Goal: Transaction & Acquisition: Purchase product/service

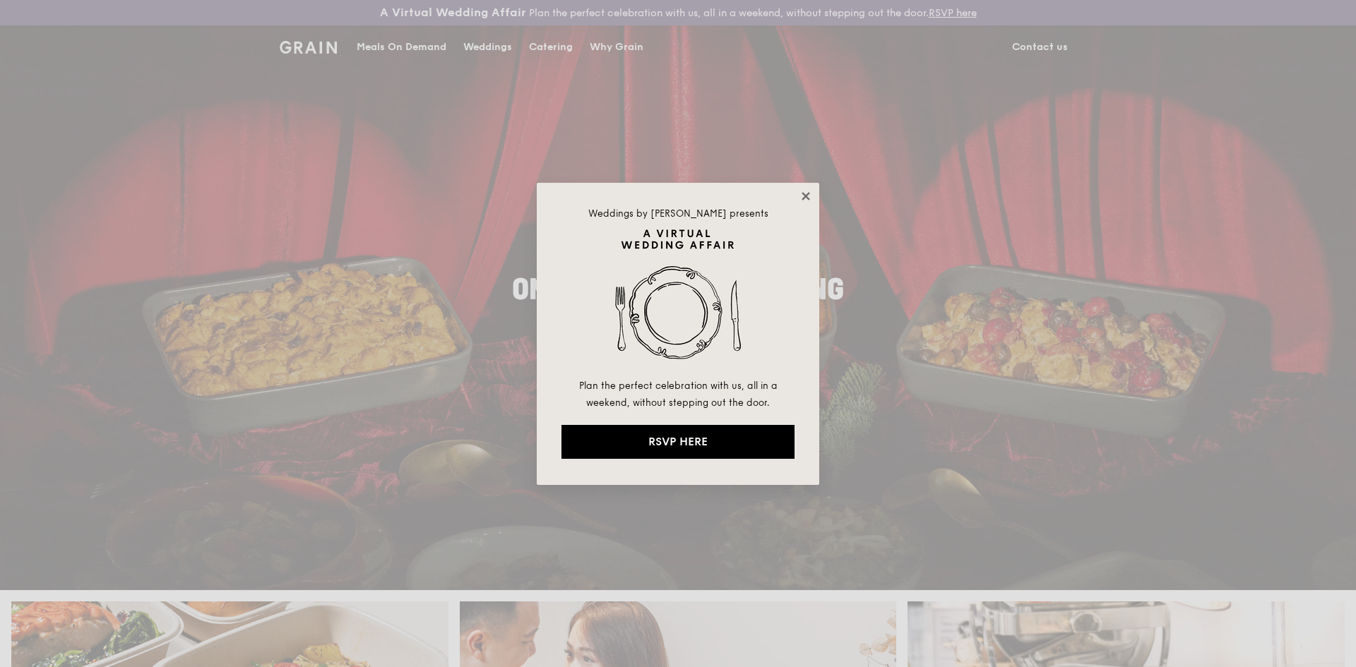
click at [808, 199] on icon at bounding box center [805, 196] width 8 height 8
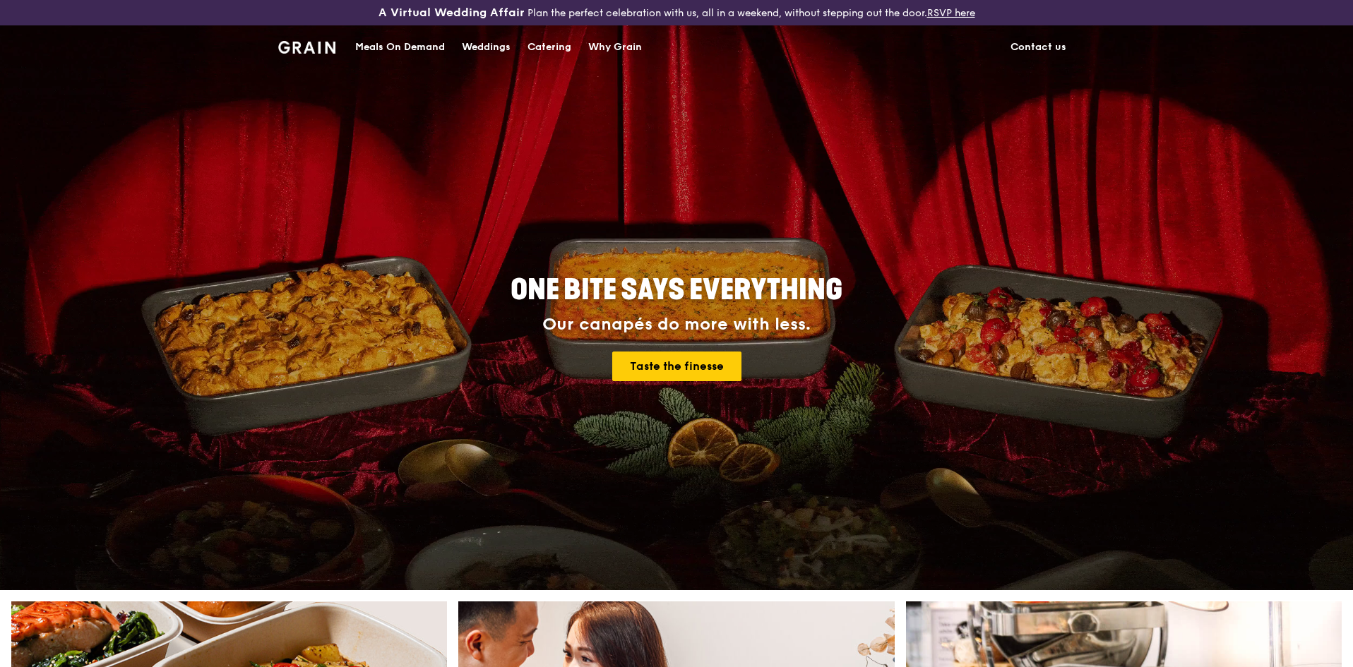
click at [429, 41] on div "Meals On Demand" at bounding box center [400, 47] width 90 height 42
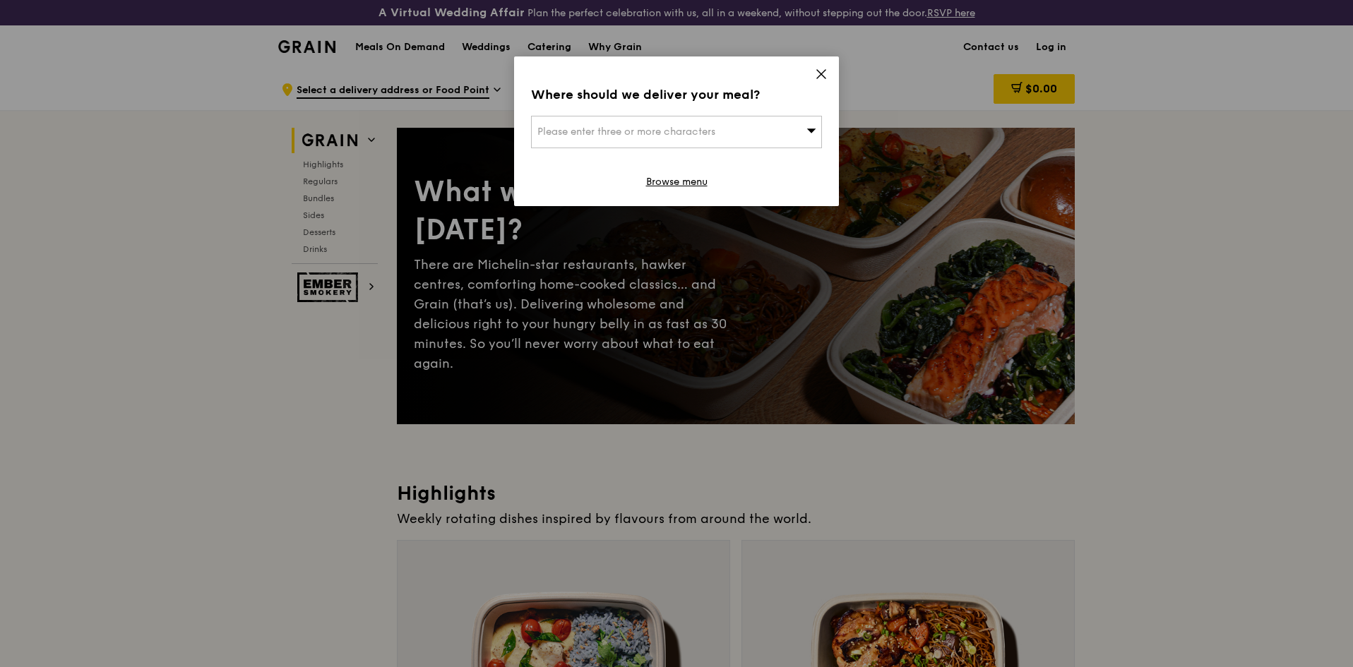
click at [782, 129] on div "Please enter three or more characters" at bounding box center [676, 132] width 291 height 32
click at [820, 68] on icon at bounding box center [821, 74] width 13 height 13
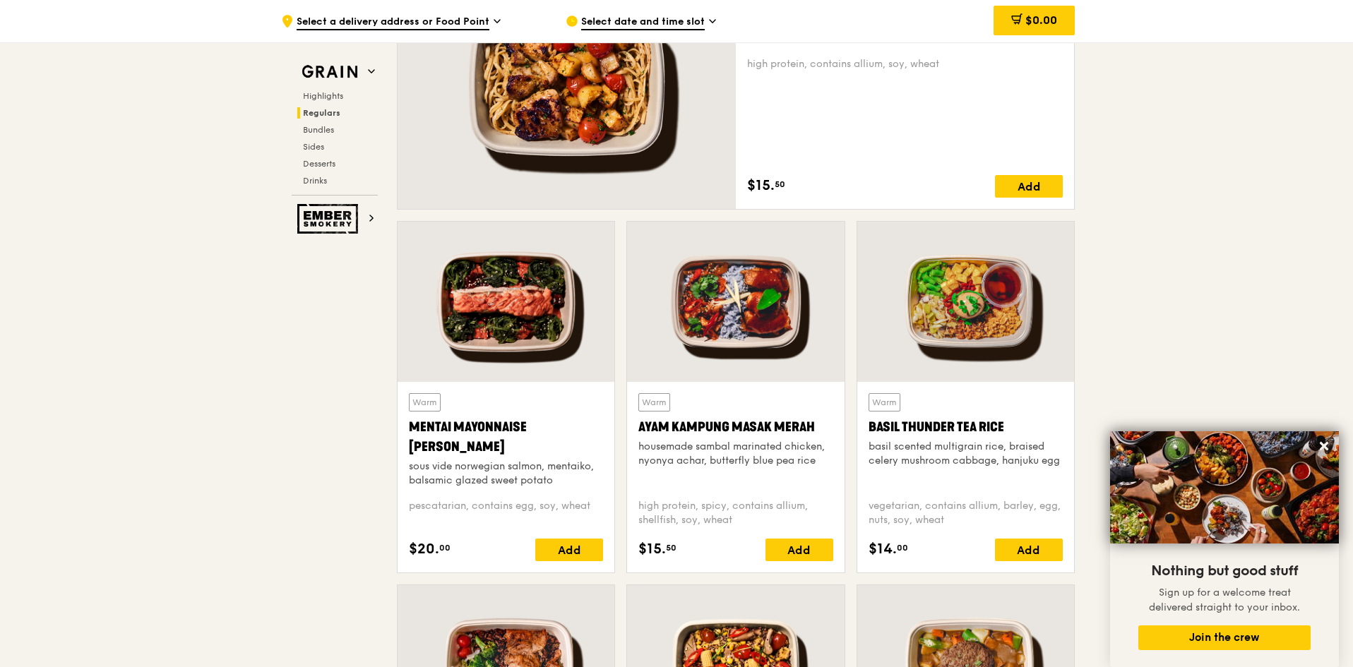
scroll to position [1097, 0]
click at [592, 560] on div "Add" at bounding box center [569, 549] width 68 height 23
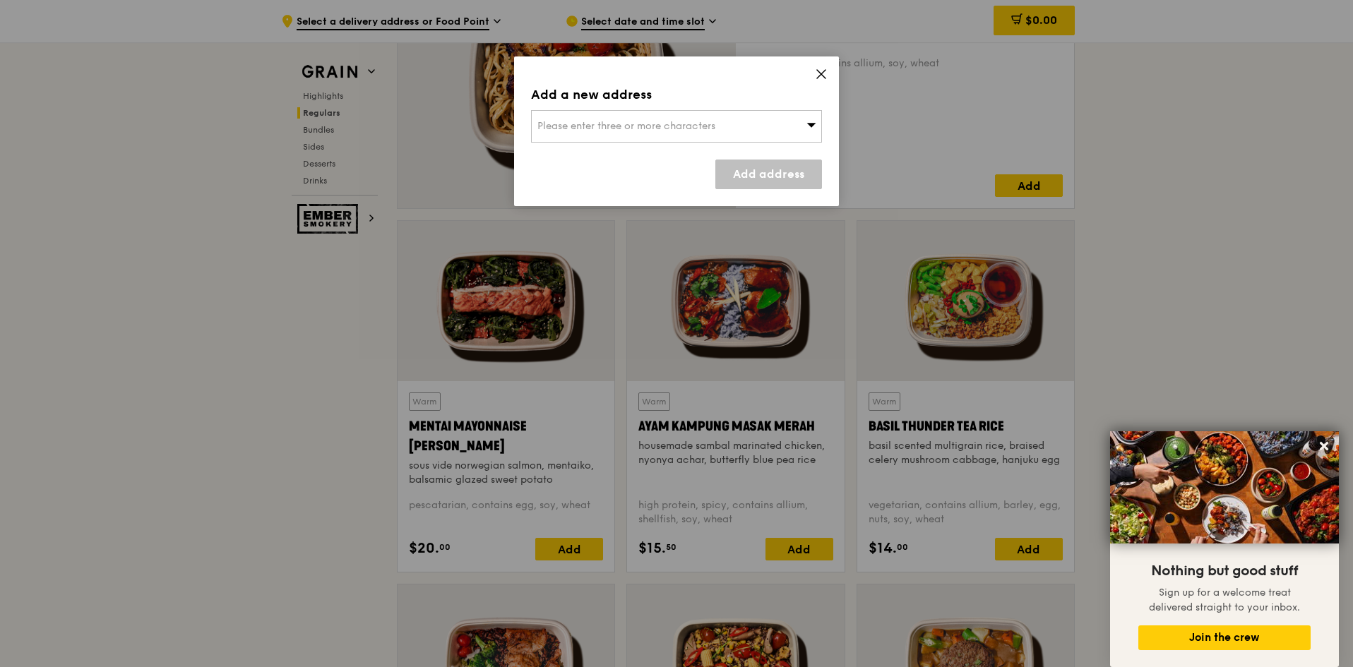
click at [807, 121] on icon at bounding box center [811, 124] width 10 height 11
click at [822, 71] on icon at bounding box center [821, 74] width 13 height 13
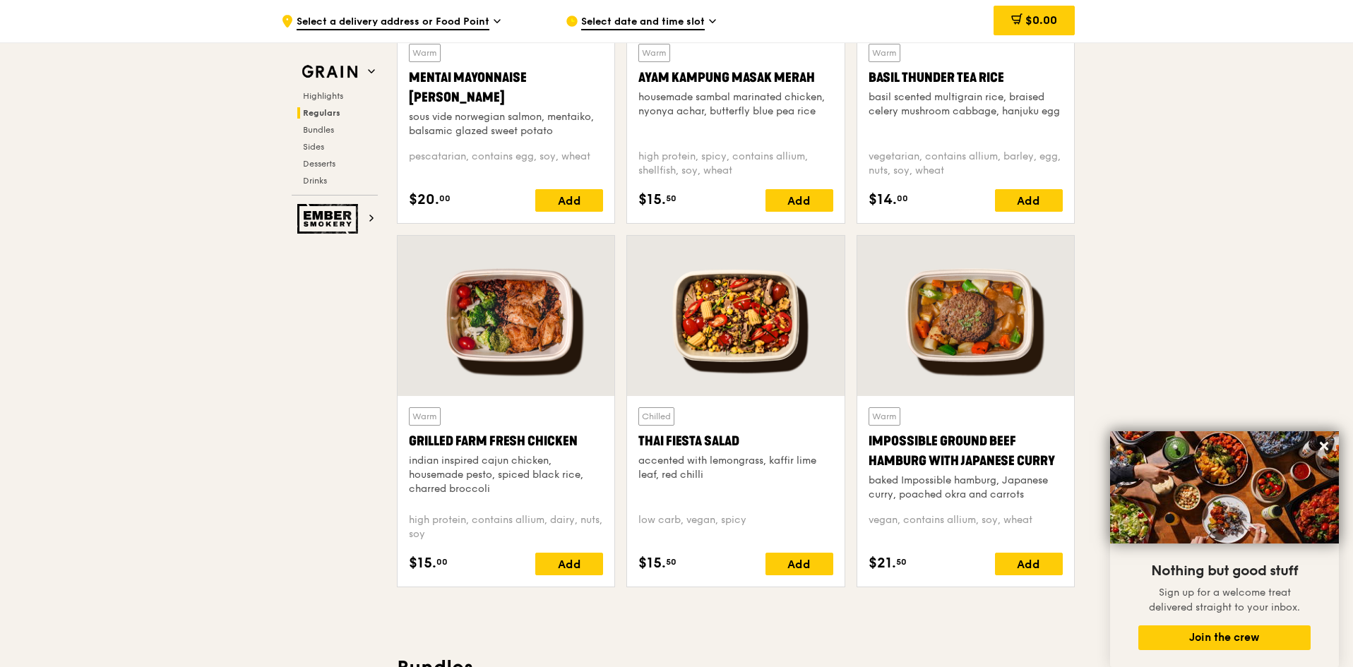
scroll to position [1447, 0]
